Goal: Task Accomplishment & Management: Complete application form

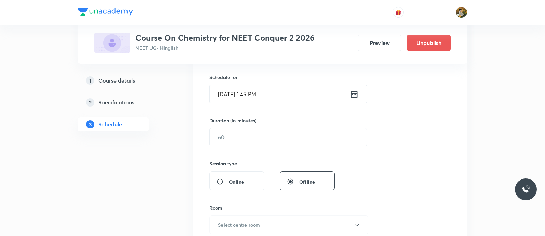
scroll to position [88, 0]
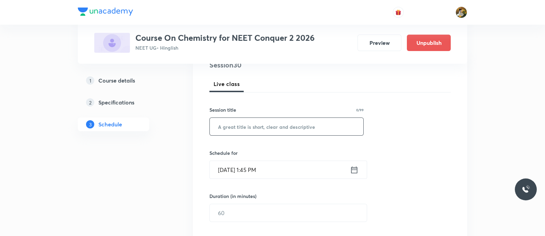
click at [269, 122] on input "text" at bounding box center [286, 126] width 153 height 17
click at [304, 124] on input "text" at bounding box center [286, 126] width 153 height 17
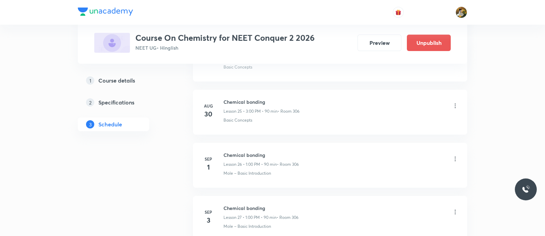
scroll to position [1677, 0]
drag, startPoint x: 224, startPoint y: 149, endPoint x: 269, endPoint y: 151, distance: 45.3
click at [269, 152] on h6 "Chemical bonding" at bounding box center [260, 155] width 75 height 7
copy h6 "Chemical bonding"
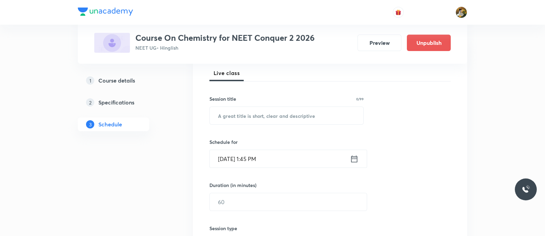
scroll to position [0, 0]
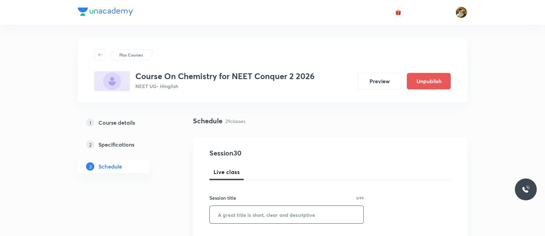
click at [303, 216] on input "text" at bounding box center [286, 214] width 153 height 17
paste input "Chemical bonding"
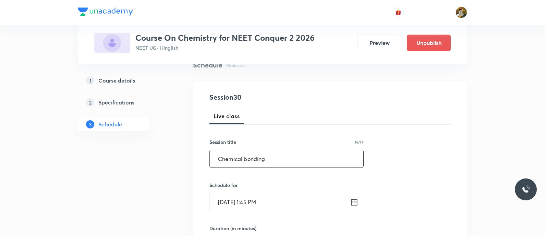
scroll to position [128, 0]
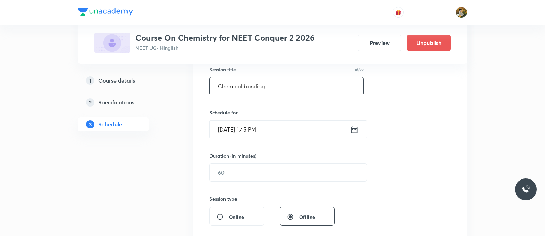
type input "Chemical bonding"
click at [315, 131] on input "[DATE] 1:45 PM" at bounding box center [280, 129] width 140 height 17
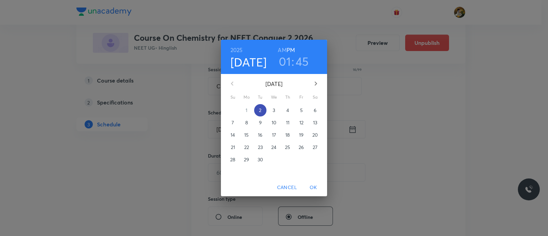
click at [263, 109] on span "2" at bounding box center [260, 110] width 12 height 7
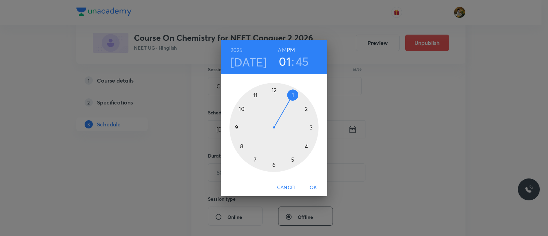
click at [293, 95] on div at bounding box center [273, 127] width 89 height 89
click at [241, 109] on div at bounding box center [273, 127] width 89 height 89
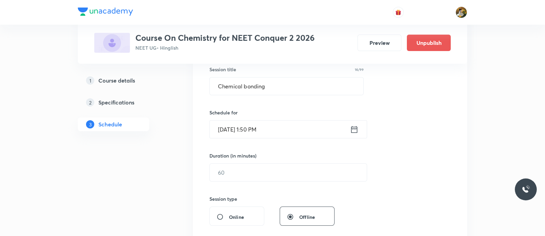
click at [352, 129] on icon at bounding box center [354, 130] width 9 height 10
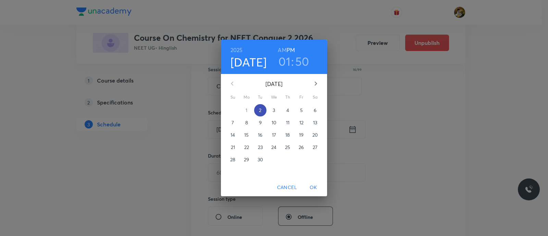
click at [259, 110] on p "2" at bounding box center [260, 110] width 2 height 7
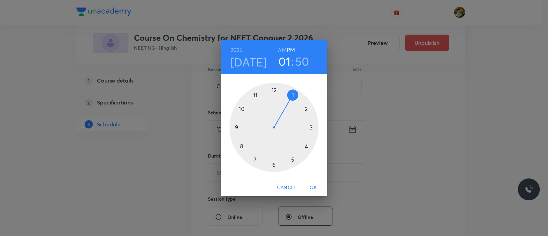
click at [294, 93] on div at bounding box center [273, 127] width 89 height 89
click at [235, 134] on div at bounding box center [273, 127] width 89 height 89
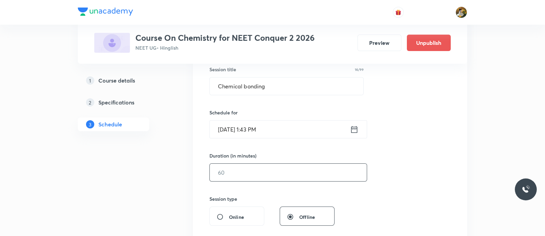
click at [265, 167] on input "text" at bounding box center [288, 172] width 157 height 17
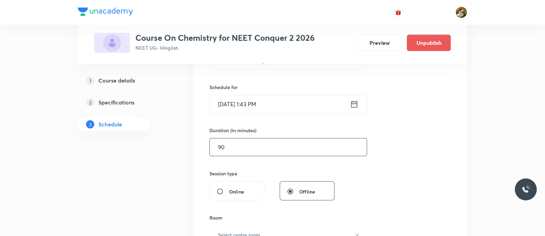
scroll to position [171, 0]
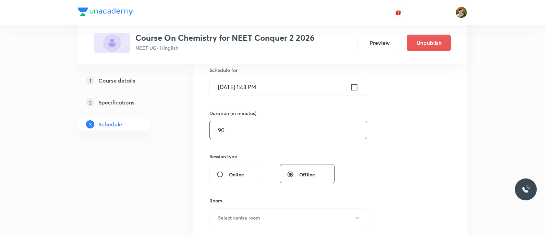
type input "9"
type input "0"
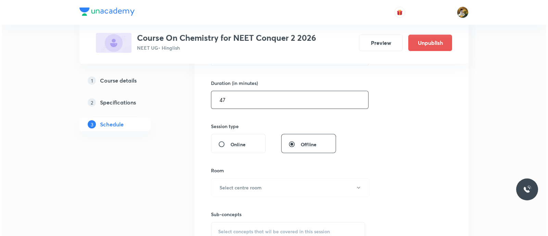
scroll to position [214, 0]
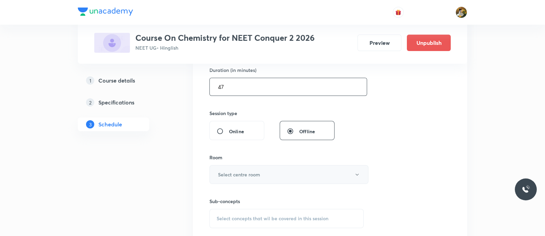
type input "47"
click at [257, 169] on button "Select centre room" at bounding box center [288, 174] width 159 height 19
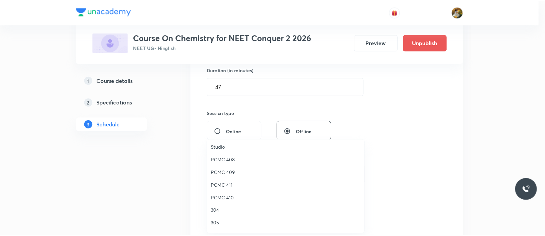
scroll to position [152, 0]
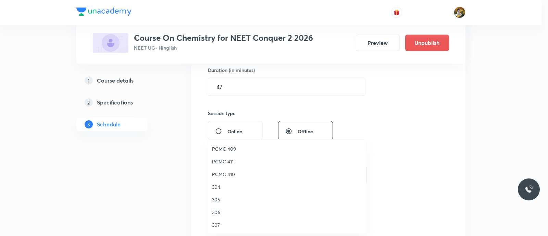
click at [218, 215] on span "306" at bounding box center [287, 212] width 150 height 7
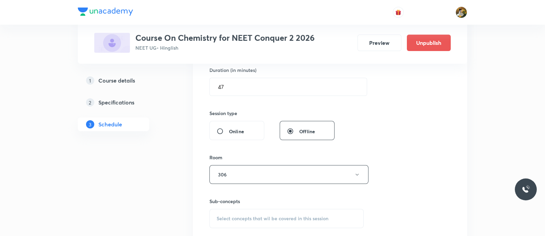
click at [288, 216] on span "Select concepts that wil be covered in this session" at bounding box center [272, 218] width 112 height 5
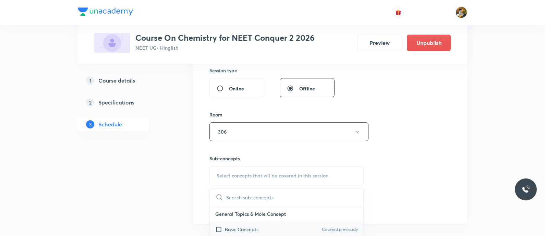
scroll to position [299, 0]
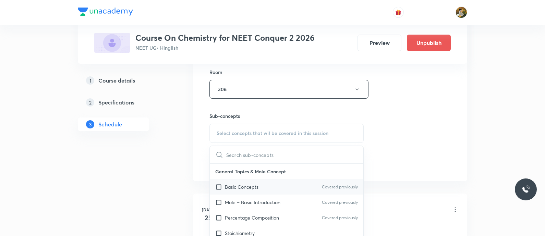
click at [255, 189] on p "Basic Concepts" at bounding box center [242, 186] width 34 height 7
checkbox input "true"
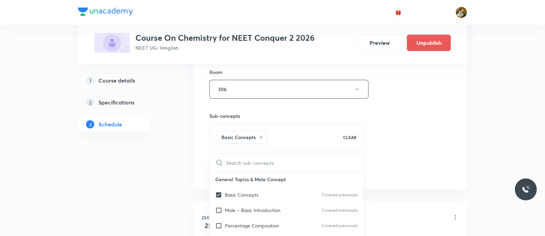
click at [397, 114] on div "Session 30 Live class Session title 16/99 Chemical bonding ​ Schedule for [DATE…" at bounding box center [329, 13] width 241 height 329
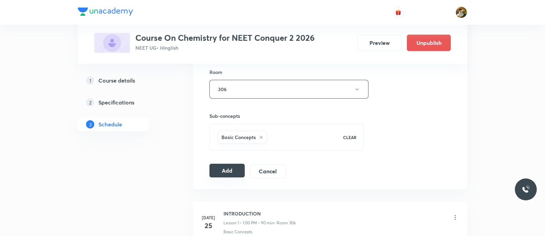
click at [235, 171] on button "Add" at bounding box center [226, 171] width 35 height 14
